Goal: Check status: Check status

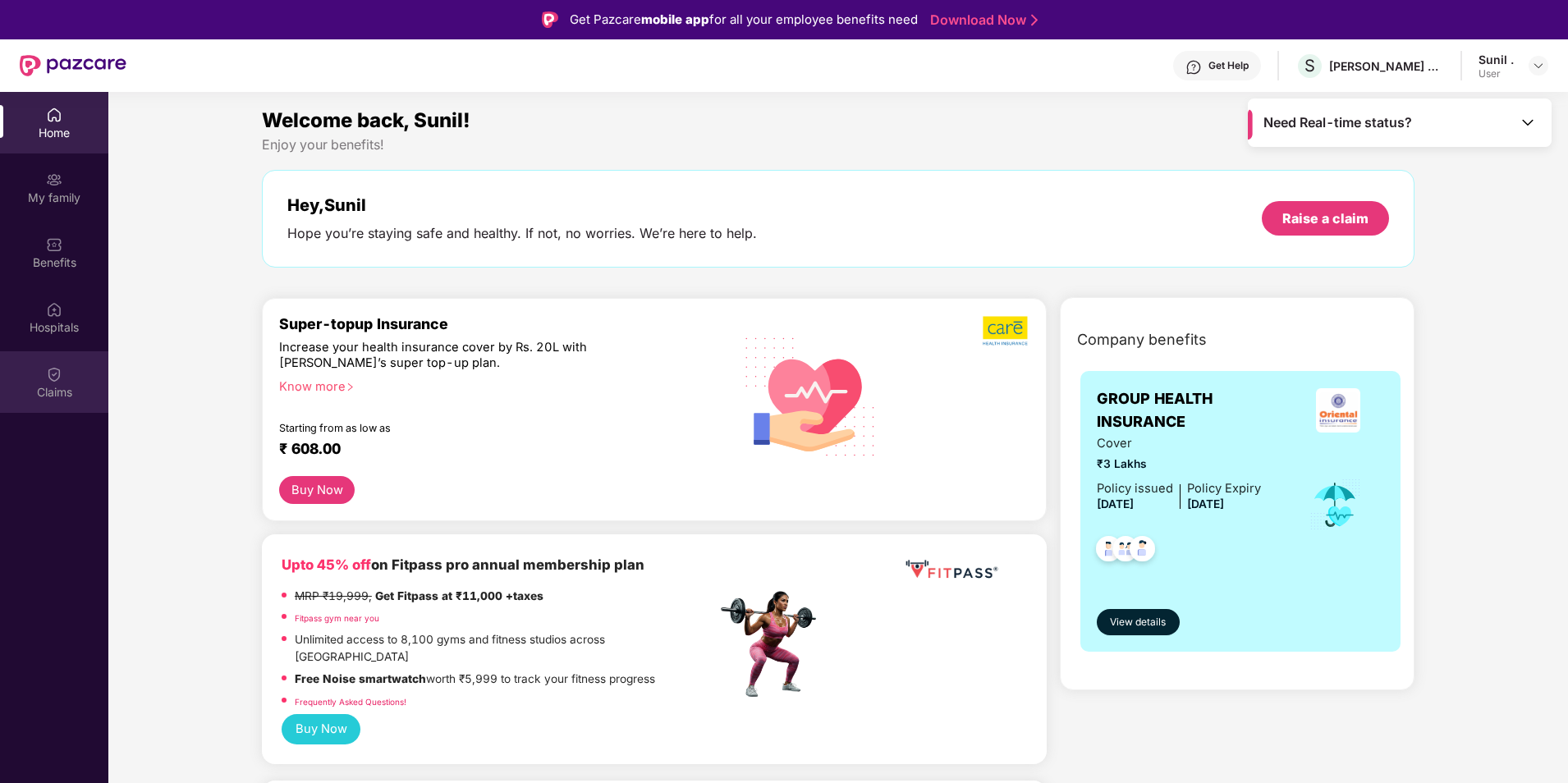
click at [56, 374] on img at bounding box center [54, 374] width 16 height 16
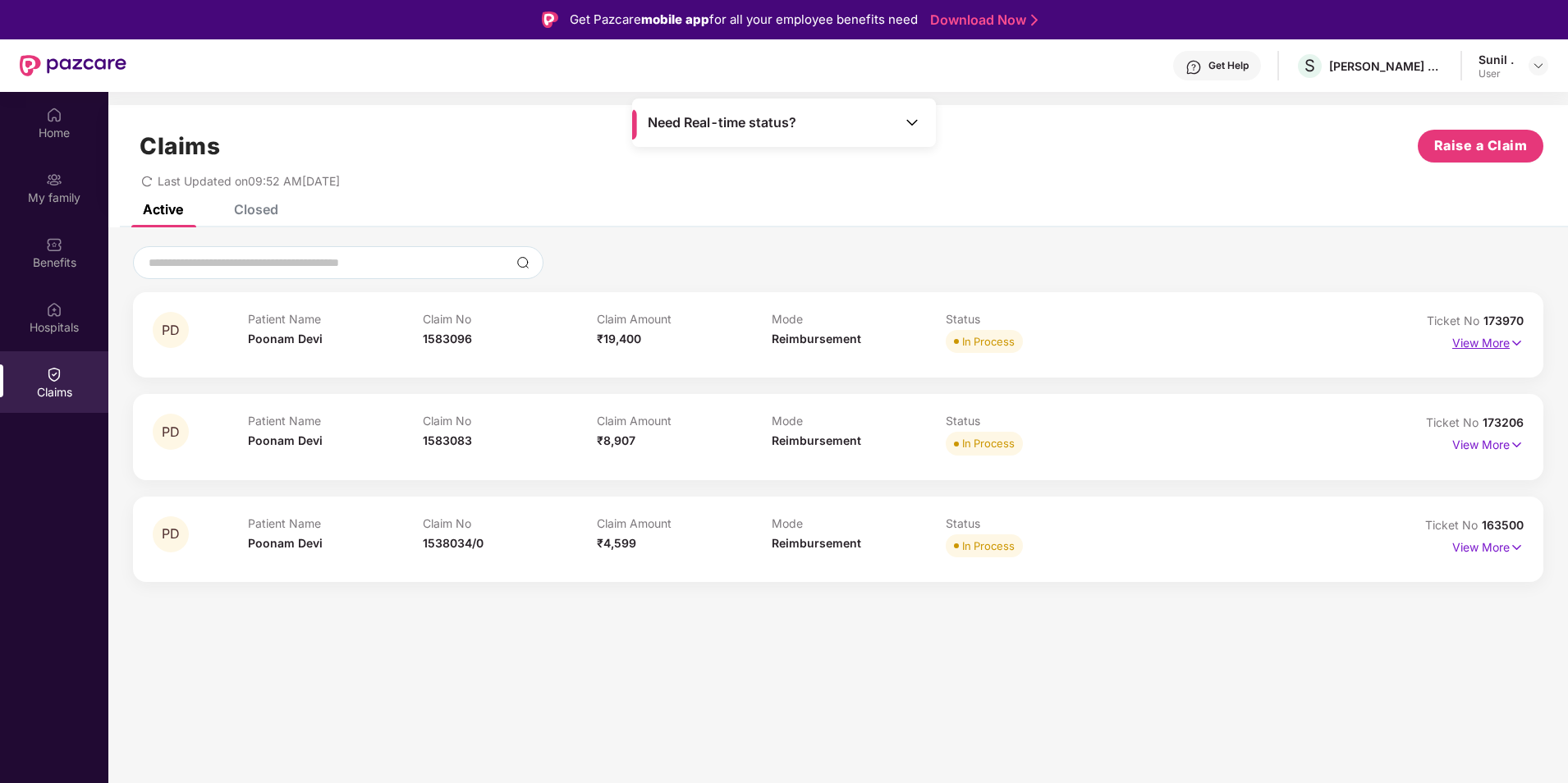
click at [867, 345] on p "View More" at bounding box center [1489, 341] width 72 height 22
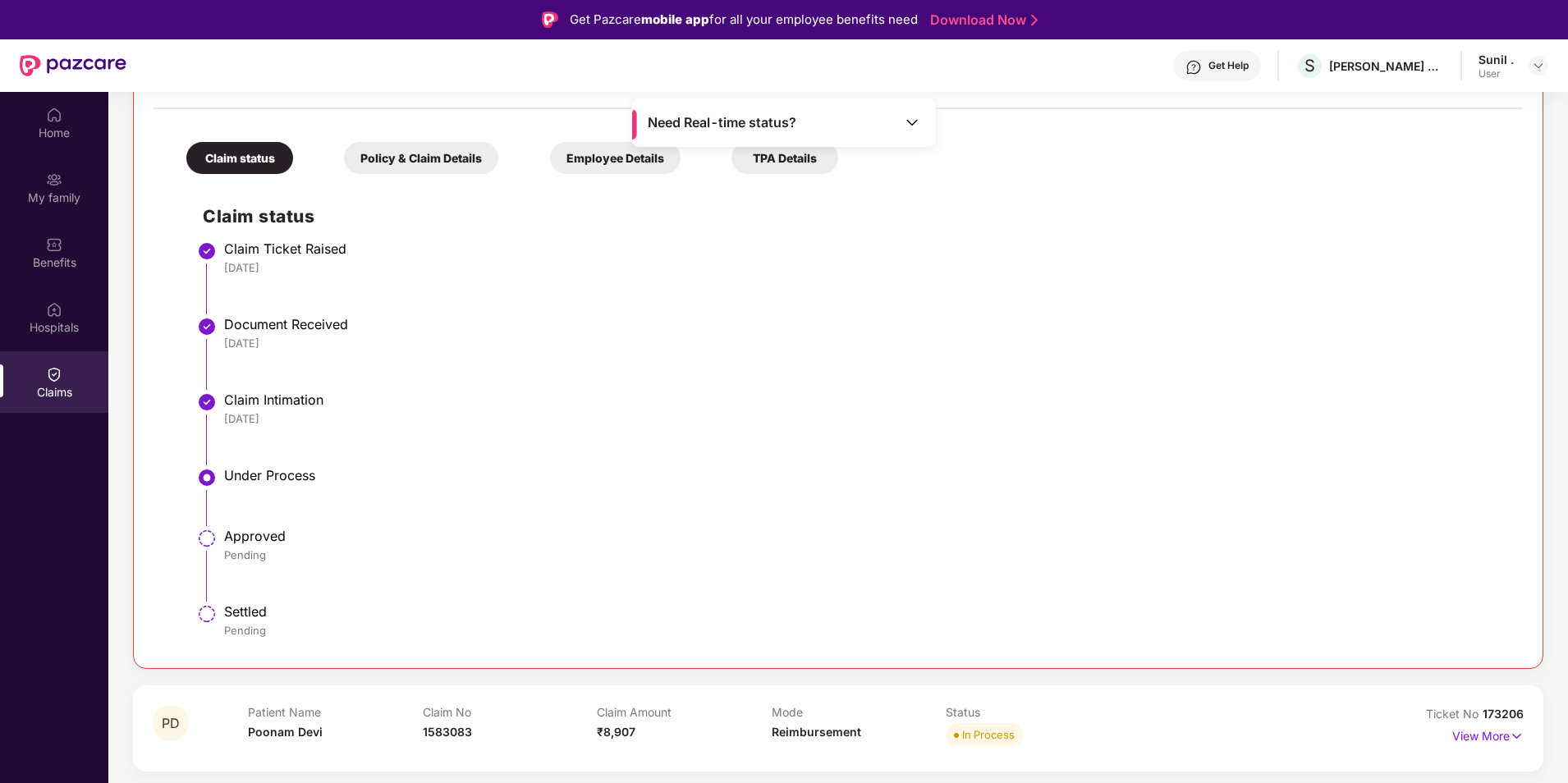
scroll to position [343, 0]
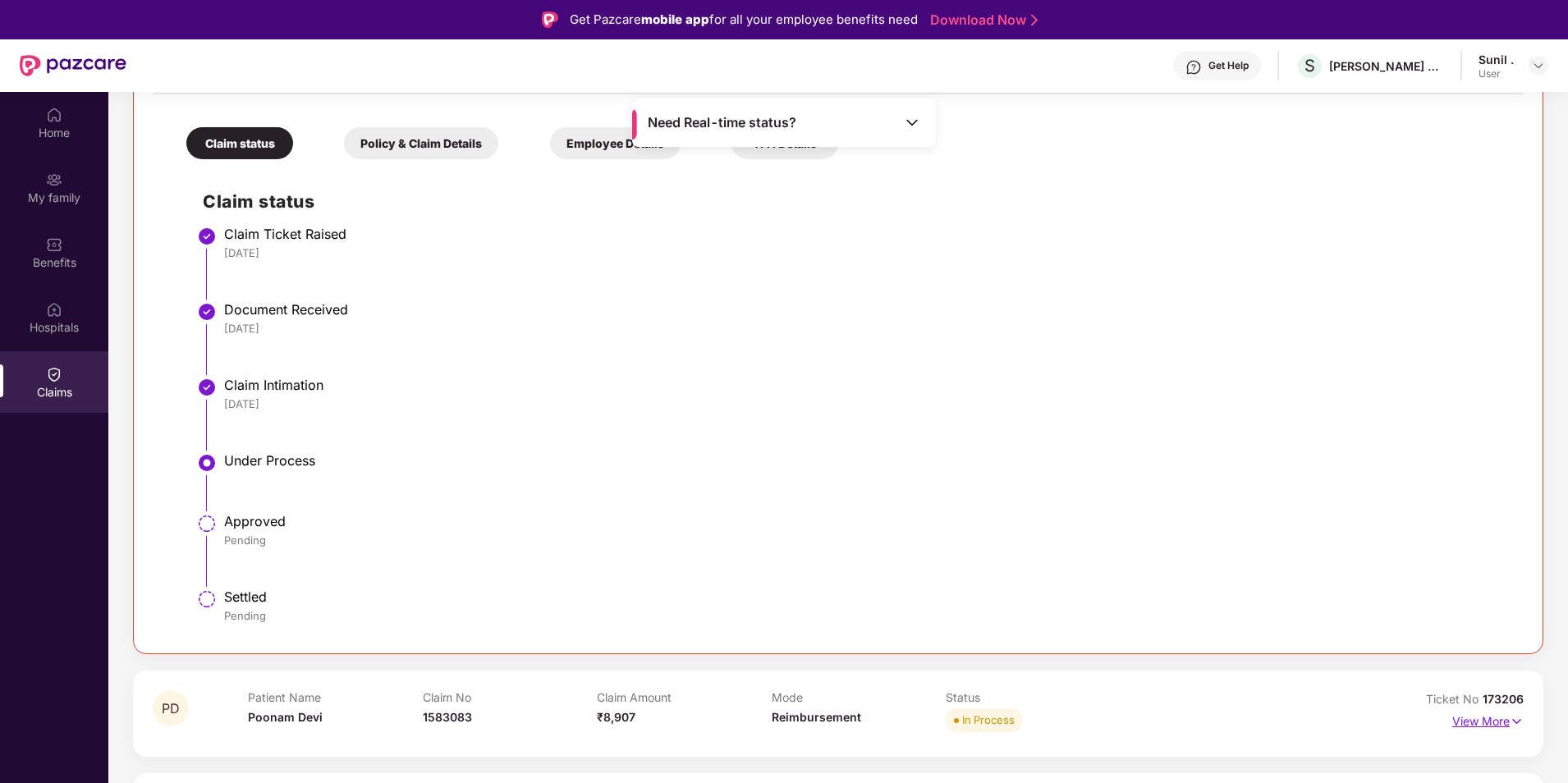
click at [867, 511] on p "View More" at bounding box center [1489, 720] width 72 height 22
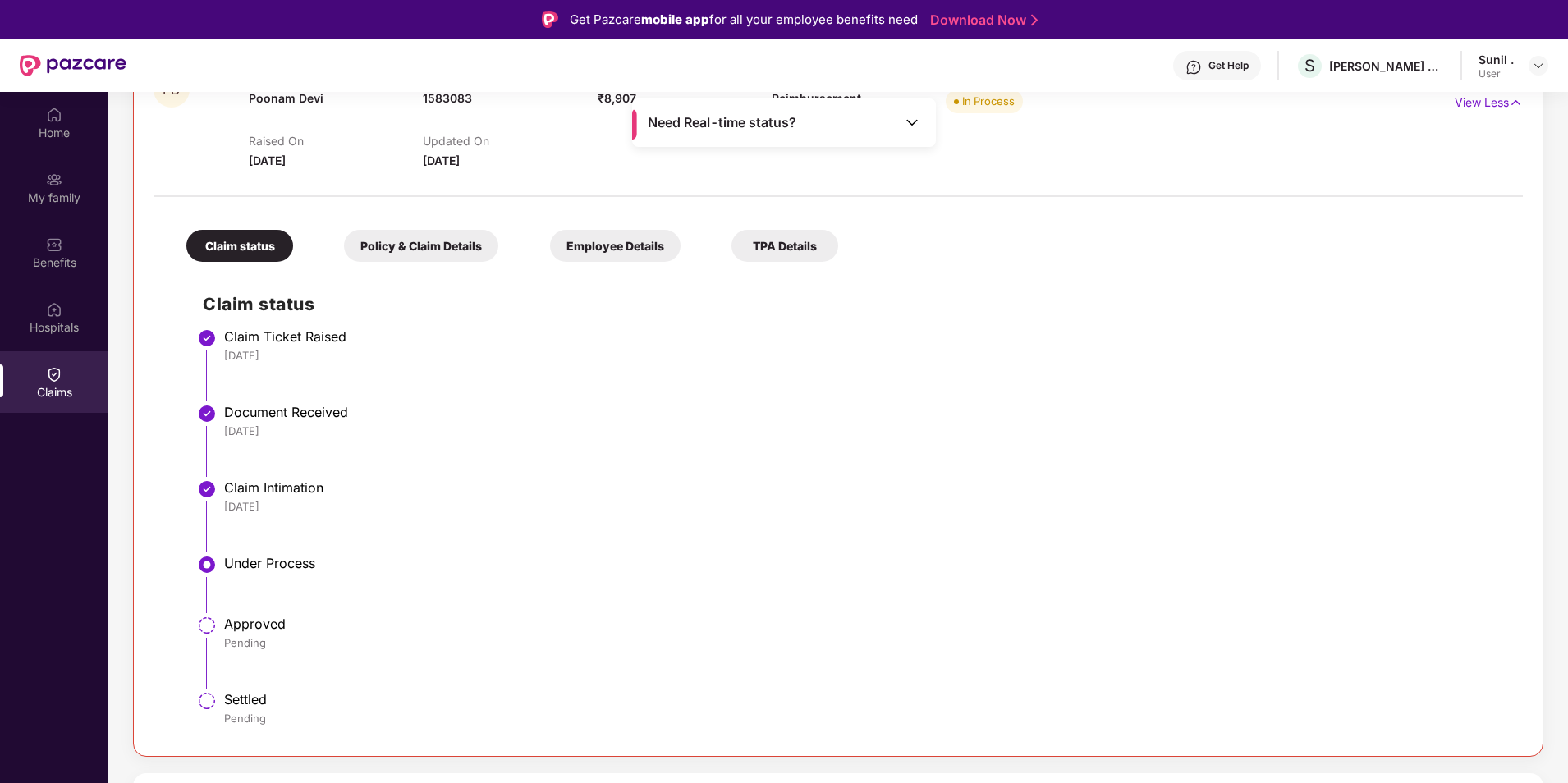
scroll to position [92, 0]
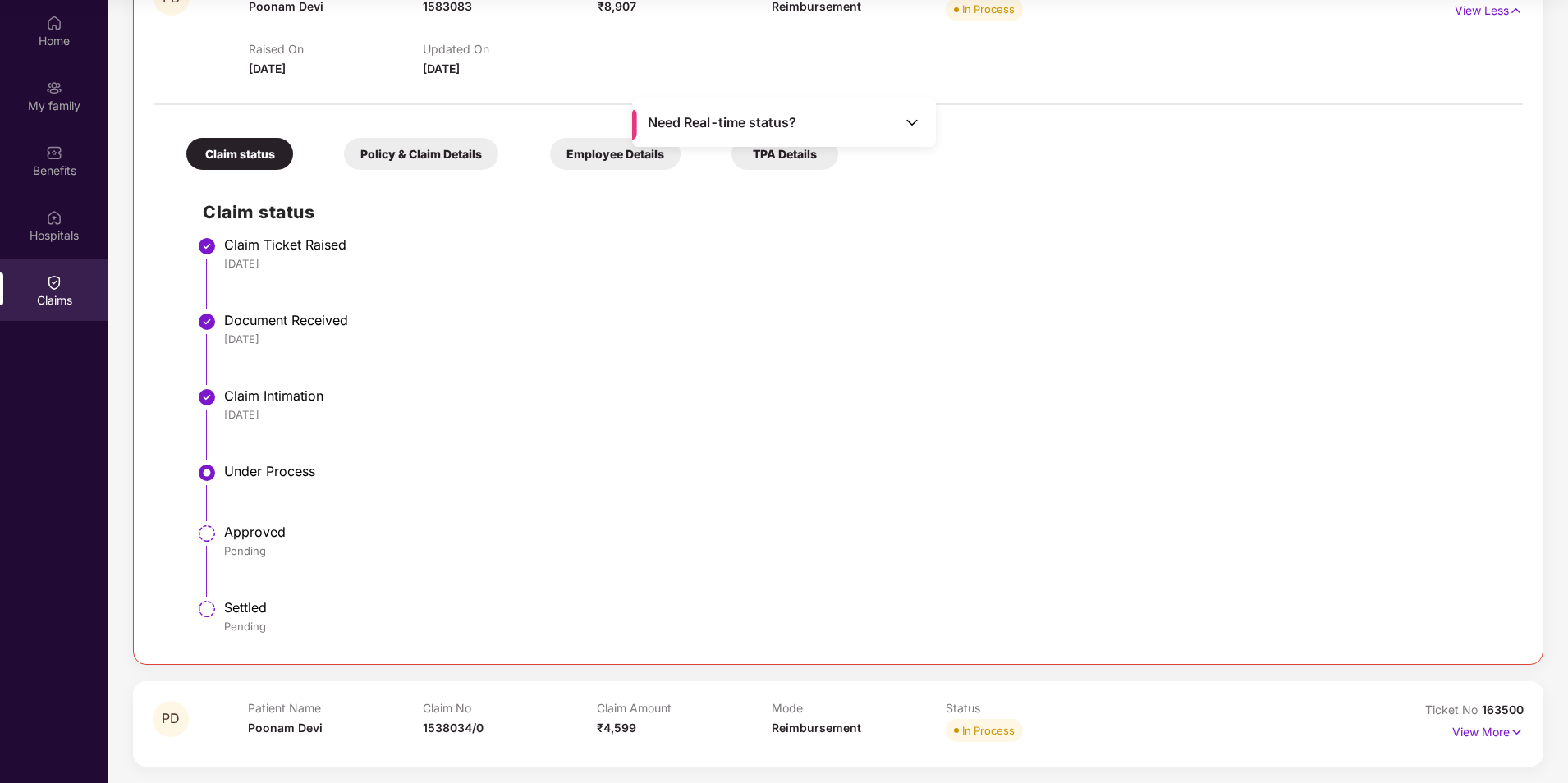
click at [867, 511] on div "View More" at bounding box center [1489, 732] width 72 height 26
click at [867, 511] on p "View More" at bounding box center [1489, 730] width 72 height 22
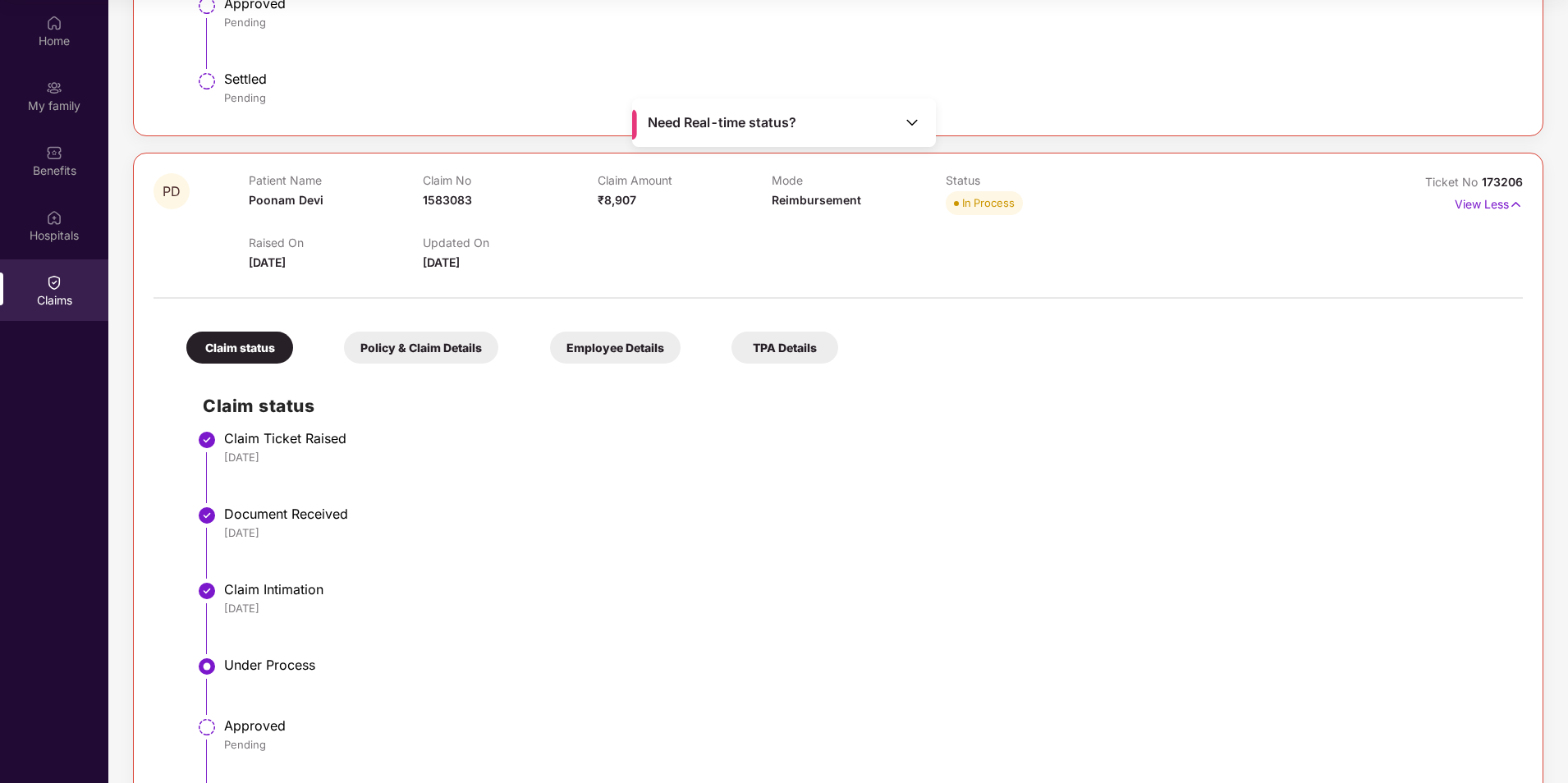
scroll to position [515, 0]
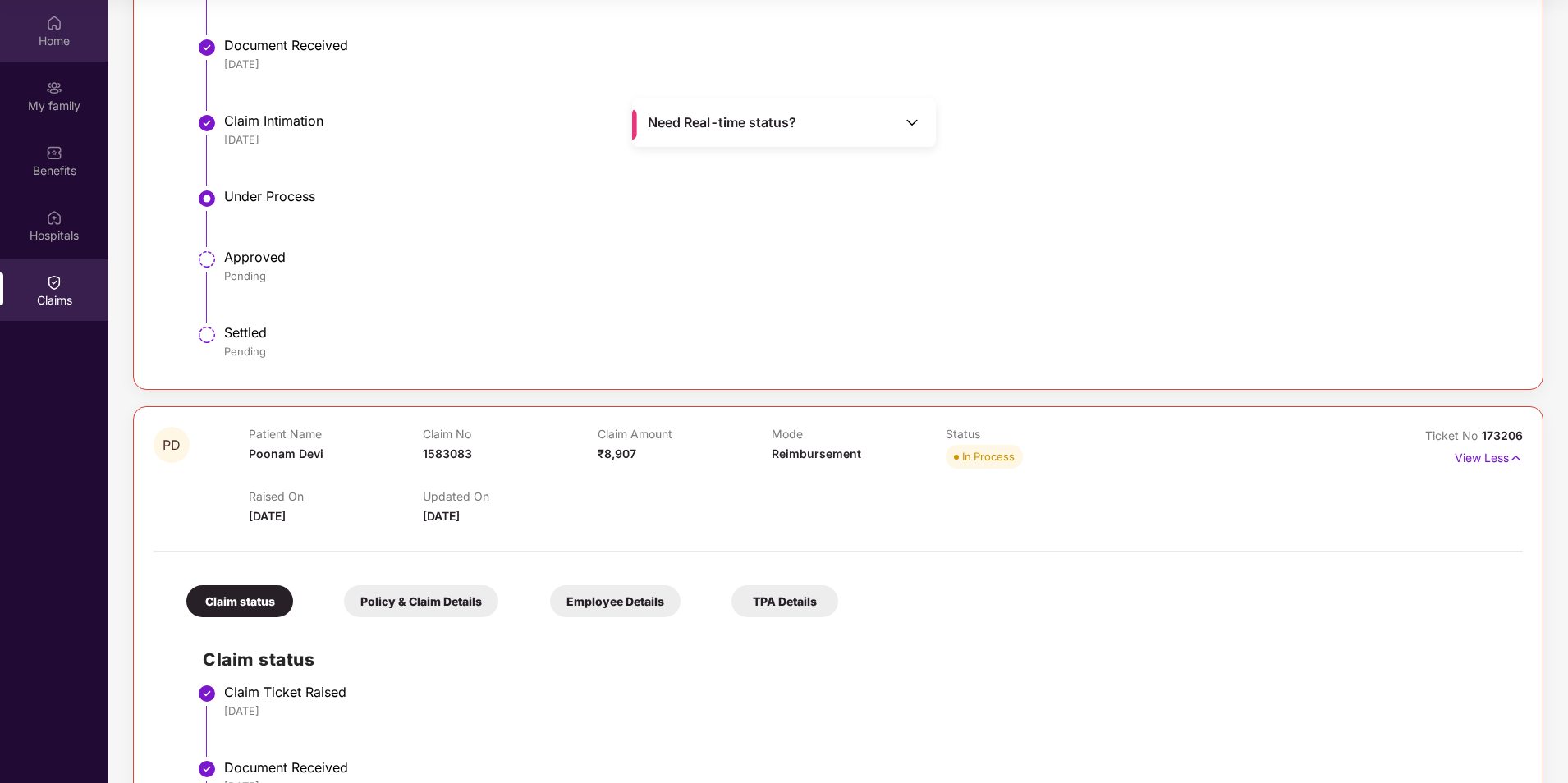
click at [60, 35] on div "Home" at bounding box center [54, 40] width 108 height 16
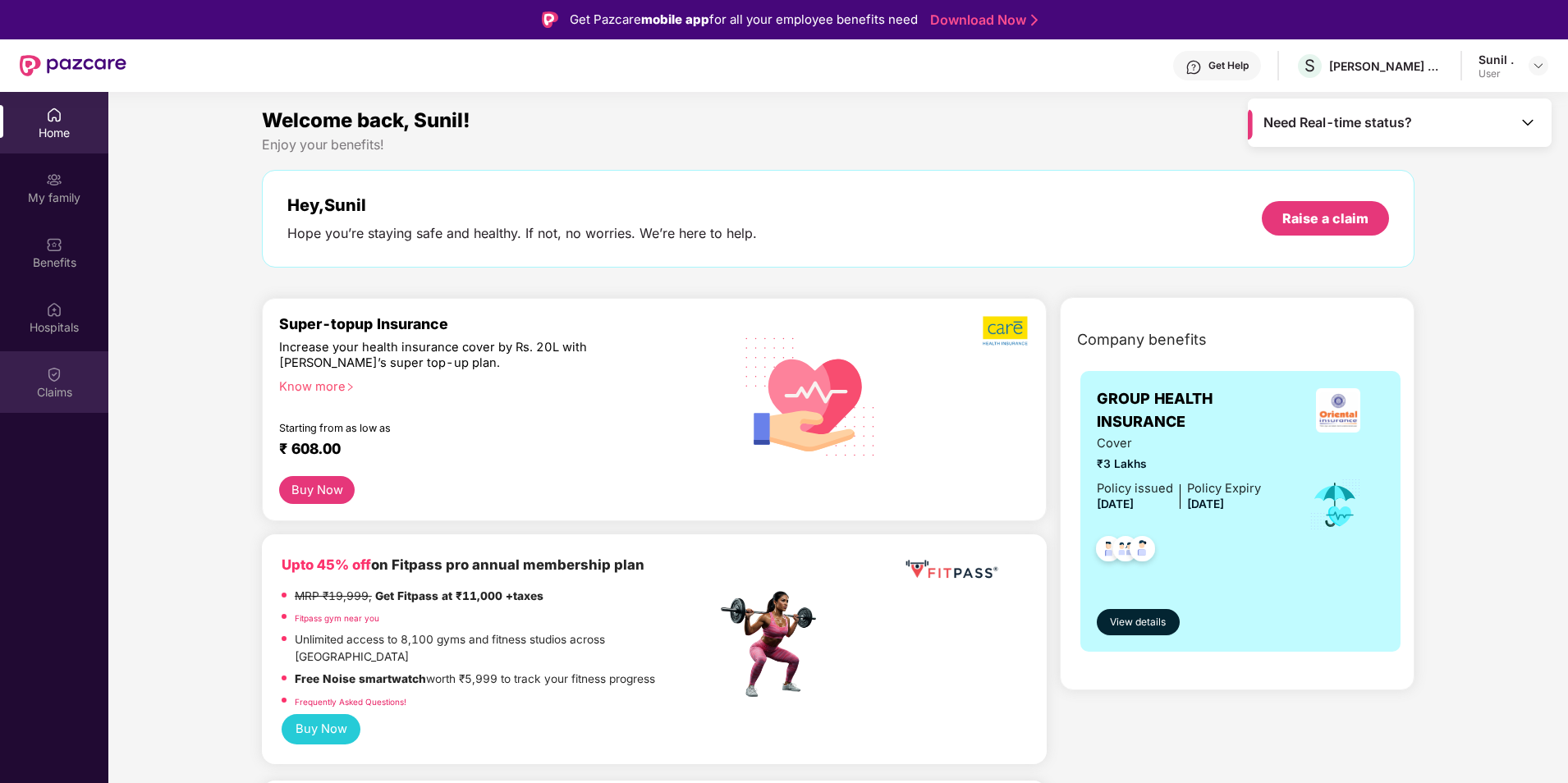
click at [57, 399] on div "Claims" at bounding box center [54, 392] width 108 height 16
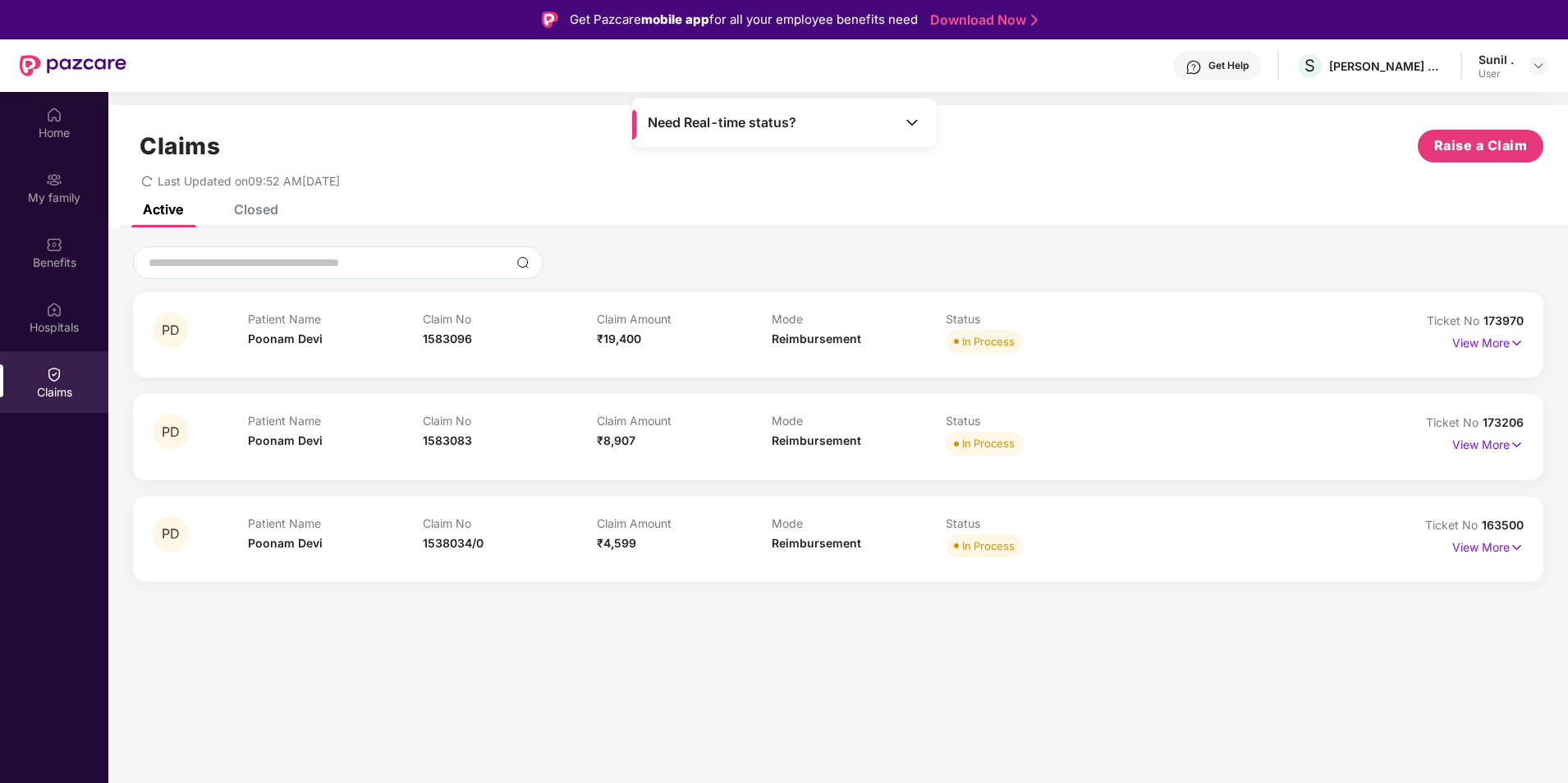
click at [276, 209] on div "Closed" at bounding box center [256, 209] width 44 height 16
